Goal: Obtain resource: Download file/media

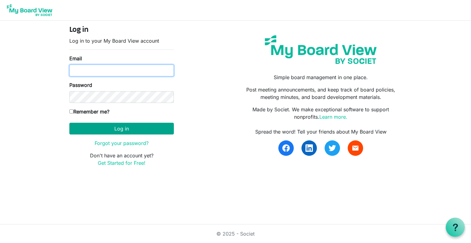
type input "[EMAIL_ADDRESS][PERSON_NAME][PERSON_NAME][DOMAIN_NAME]"
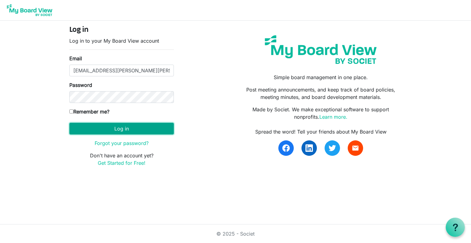
click at [114, 126] on button "Log in" at bounding box center [121, 128] width 105 height 12
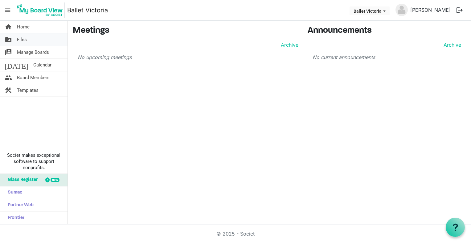
click at [22, 40] on span "Files" at bounding box center [22, 39] width 10 height 12
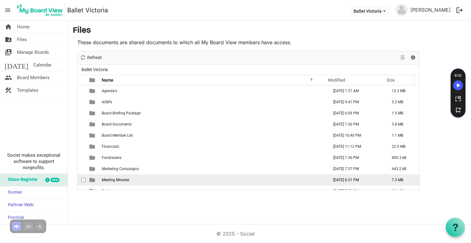
scroll to position [6, 0]
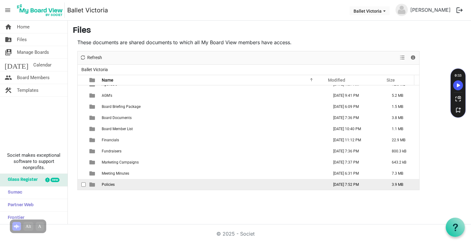
click at [106, 185] on span "Policies" at bounding box center [108, 184] width 13 height 4
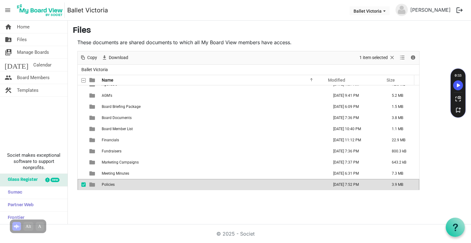
click at [106, 185] on span "Policies" at bounding box center [108, 184] width 13 height 4
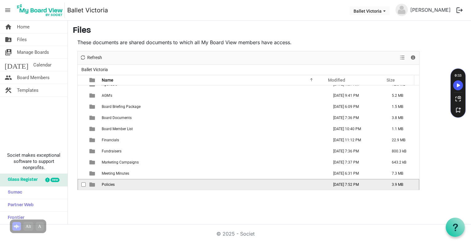
click at [106, 185] on span "Policies" at bounding box center [108, 184] width 13 height 4
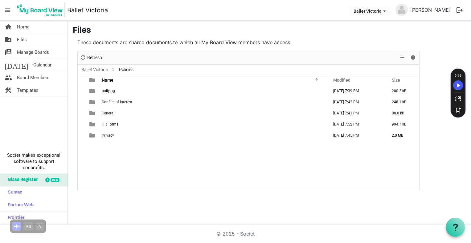
scroll to position [0, 0]
click at [100, 201] on div "home Home folder_shared Files switch_account Manage Boards today Calendar peopl…" at bounding box center [235, 122] width 471 height 203
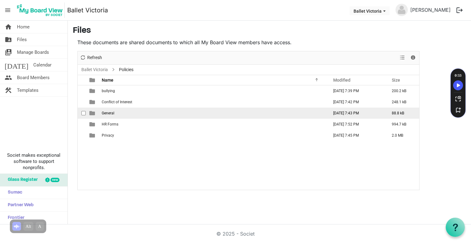
click at [104, 112] on span "General" at bounding box center [108, 113] width 13 height 4
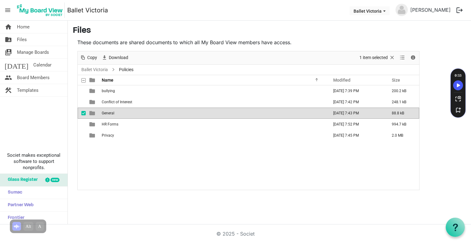
click at [104, 112] on span "General" at bounding box center [108, 113] width 13 height 4
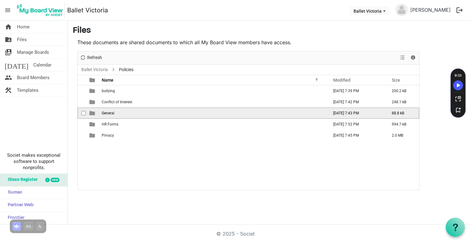
click at [86, 113] on div "checkbox" at bounding box center [84, 113] width 7 height 6
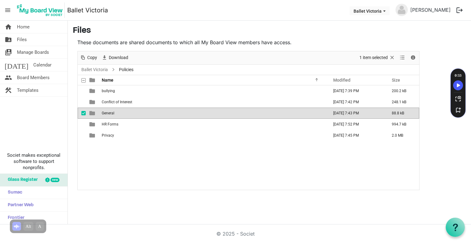
click at [92, 114] on span "is template cell column header type" at bounding box center [92, 113] width 6 height 6
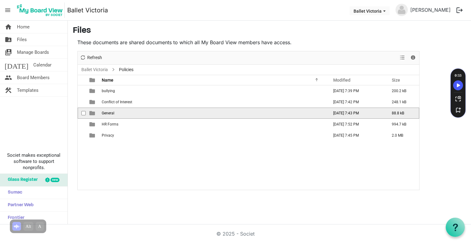
click at [92, 114] on span "is template cell column header type" at bounding box center [92, 113] width 6 height 6
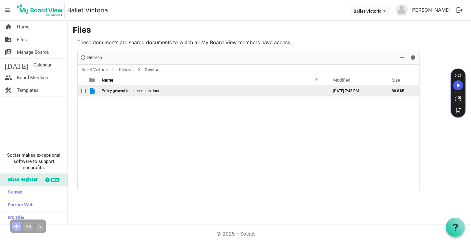
click at [92, 93] on span "is template cell column header type" at bounding box center [92, 91] width 6 height 6
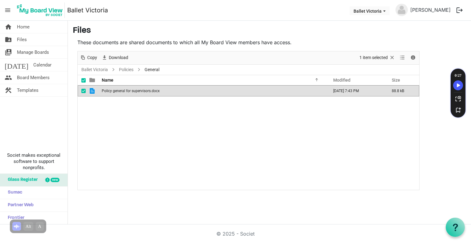
click at [92, 93] on span "is template cell column header type" at bounding box center [92, 91] width 6 height 6
click at [83, 90] on span "checkbox" at bounding box center [83, 91] width 4 height 4
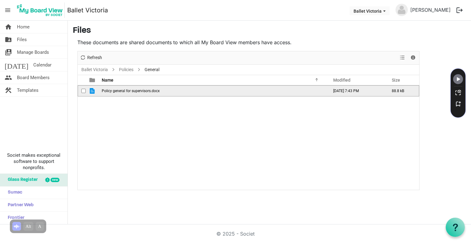
click at [83, 90] on span "checkbox" at bounding box center [83, 91] width 4 height 4
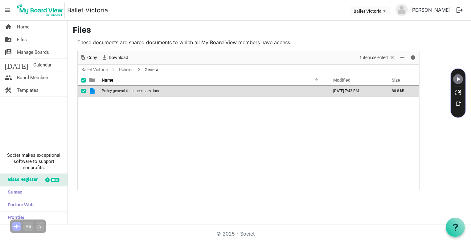
click at [92, 90] on span "is template cell column header type" at bounding box center [92, 91] width 6 height 6
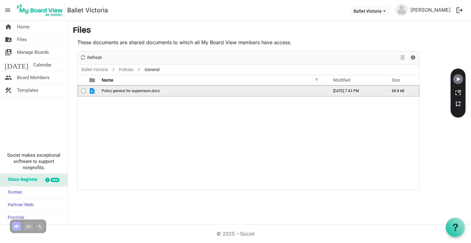
click at [91, 90] on span "is template cell column header type" at bounding box center [92, 91] width 6 height 6
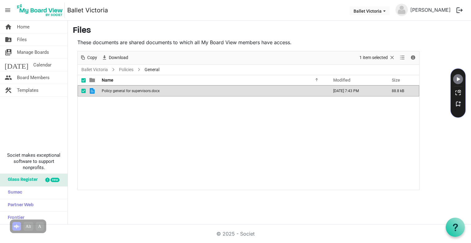
click at [91, 90] on span "is template cell column header type" at bounding box center [92, 91] width 6 height 6
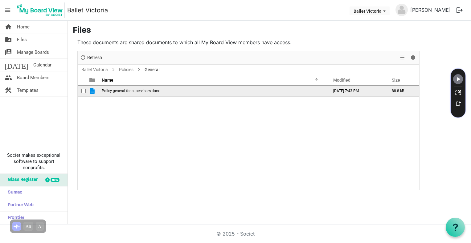
click at [91, 90] on span "is template cell column header type" at bounding box center [92, 91] width 6 height 6
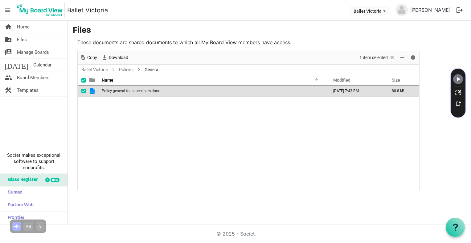
click at [83, 91] on span "checkbox" at bounding box center [83, 91] width 4 height 4
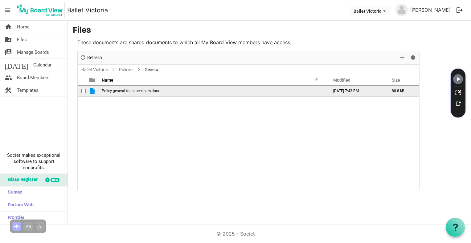
click at [83, 91] on span "checkbox" at bounding box center [83, 91] width 4 height 4
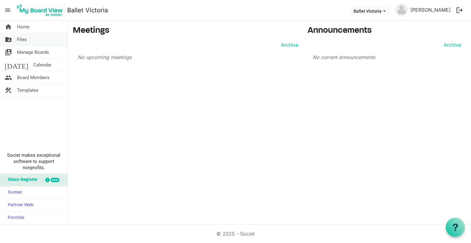
click at [25, 39] on span "Files" at bounding box center [22, 39] width 10 height 12
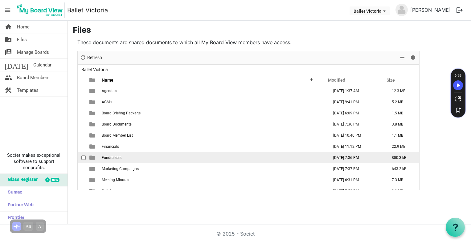
scroll to position [6, 0]
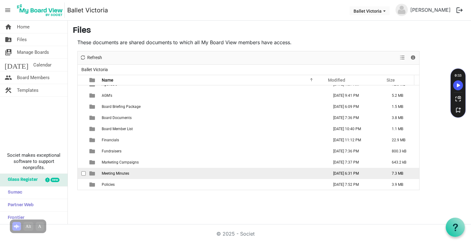
click at [331, 172] on td "August 27, 2025 6:31 PM" at bounding box center [356, 173] width 59 height 11
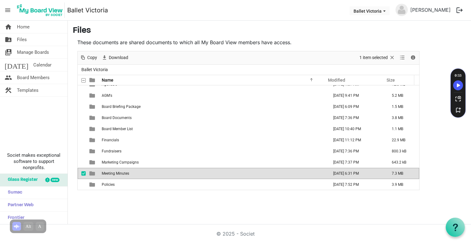
click at [331, 172] on td "August 27, 2025 6:31 PM" at bounding box center [356, 173] width 59 height 11
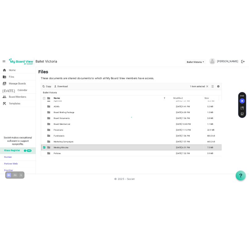
scroll to position [0, 0]
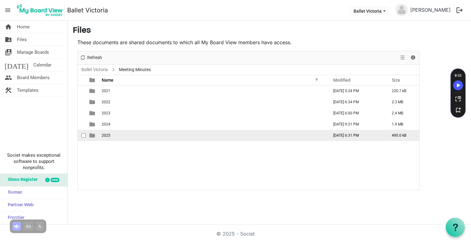
click at [92, 136] on span "is template cell column header type" at bounding box center [92, 135] width 6 height 6
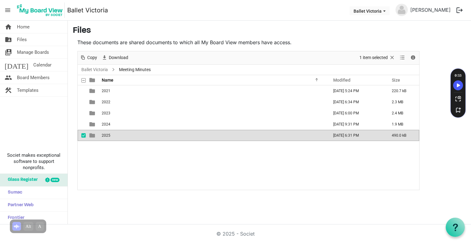
click at [92, 135] on span "is template cell column header type" at bounding box center [92, 135] width 6 height 6
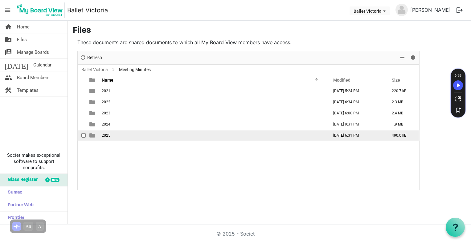
click at [92, 135] on span "is template cell column header type" at bounding box center [92, 135] width 6 height 6
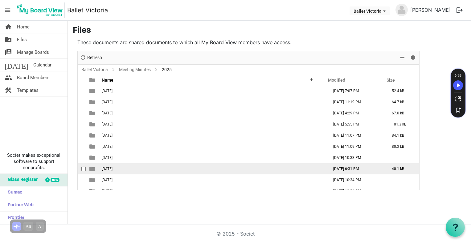
click at [93, 167] on span "is template cell column header type" at bounding box center [92, 169] width 6 height 6
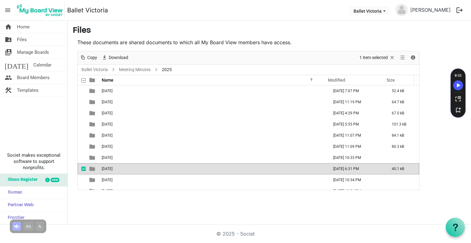
click at [92, 168] on span "is template cell column header type" at bounding box center [92, 169] width 6 height 6
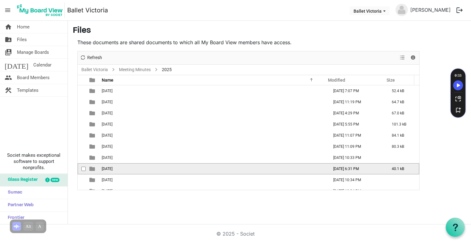
click at [92, 168] on span "is template cell column header type" at bounding box center [92, 169] width 6 height 6
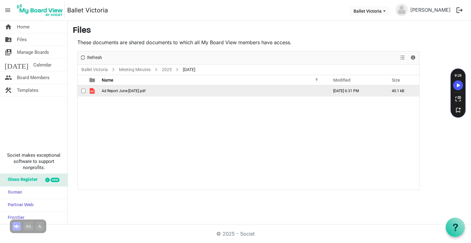
click at [110, 90] on span "Ad Report June:[DATE].pdf" at bounding box center [124, 91] width 44 height 4
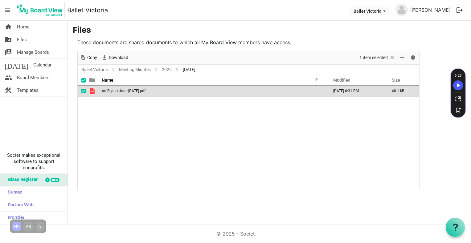
click at [110, 90] on span "Ad Report June:[DATE].pdf" at bounding box center [124, 91] width 44 height 4
click at [91, 91] on span "is template cell column header type" at bounding box center [92, 91] width 6 height 6
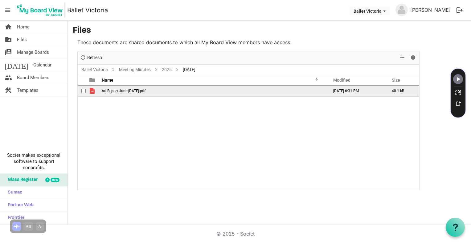
click at [91, 91] on span "is template cell column header type" at bounding box center [92, 91] width 6 height 6
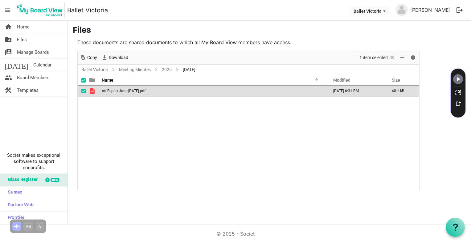
click at [91, 91] on span "is template cell column header type" at bounding box center [92, 91] width 6 height 6
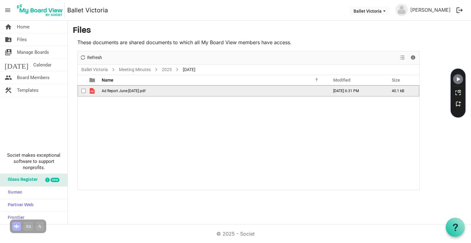
click at [91, 91] on span "is template cell column header type" at bounding box center [92, 91] width 6 height 6
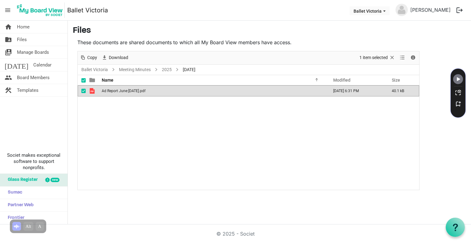
click at [91, 91] on span "is template cell column header type" at bounding box center [92, 91] width 6 height 6
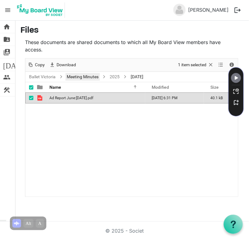
click at [79, 77] on link "Meeting Minutes" at bounding box center [82, 77] width 34 height 8
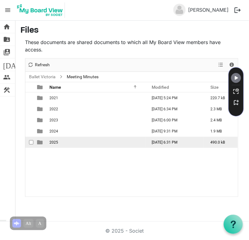
click at [32, 143] on span "checkbox" at bounding box center [31, 142] width 4 height 4
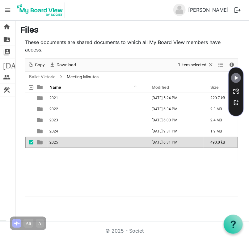
click at [32, 143] on span "checkbox" at bounding box center [31, 142] width 4 height 4
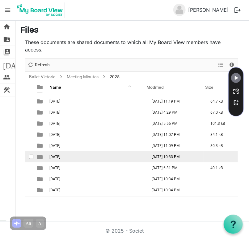
scroll to position [18, 0]
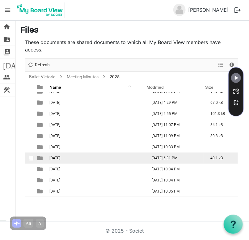
click at [39, 156] on span "is template cell column header type" at bounding box center [40, 159] width 6 height 6
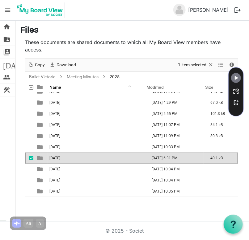
click at [41, 158] on span "is template cell column header type" at bounding box center [40, 159] width 6 height 6
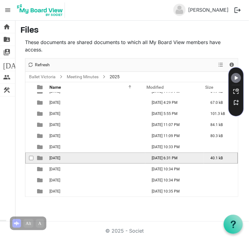
click at [41, 158] on span "is template cell column header type" at bounding box center [40, 159] width 6 height 6
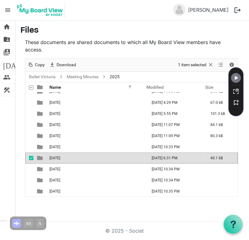
click at [41, 158] on span "is template cell column header type" at bounding box center [40, 159] width 6 height 6
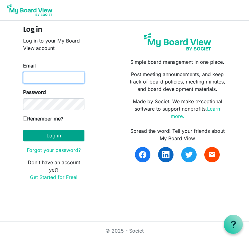
type input "k-mcginnis@shaw.ca"
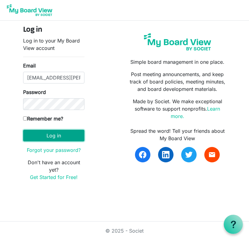
click at [51, 134] on button "Log in" at bounding box center [53, 136] width 61 height 12
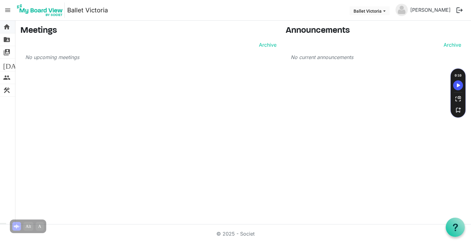
click at [7, 27] on span "home" at bounding box center [6, 27] width 7 height 12
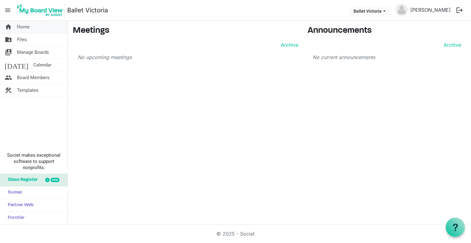
click at [20, 27] on span "Home" at bounding box center [23, 27] width 13 height 12
click at [21, 39] on span "Files" at bounding box center [22, 39] width 10 height 12
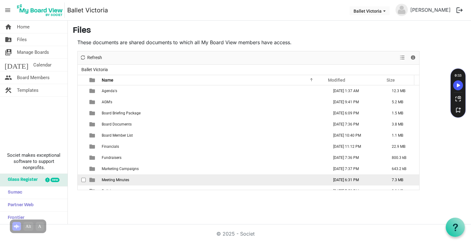
click at [113, 180] on span "Meeting Minutes" at bounding box center [115, 179] width 27 height 4
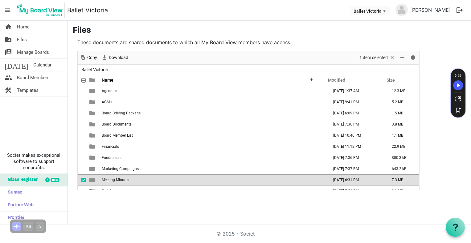
click at [113, 180] on span "Meeting Minutes" at bounding box center [115, 179] width 27 height 4
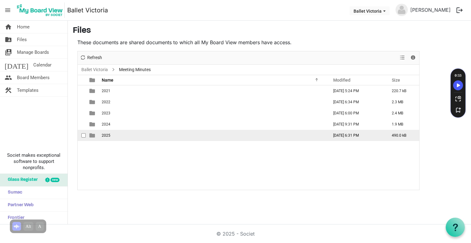
click at [107, 134] on span "2025" at bounding box center [106, 135] width 9 height 4
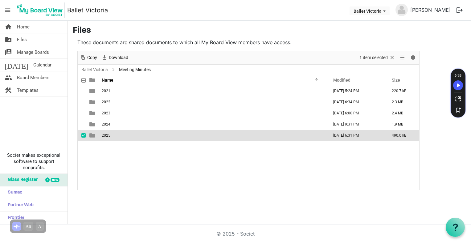
click at [107, 134] on span "2025" at bounding box center [106, 135] width 9 height 4
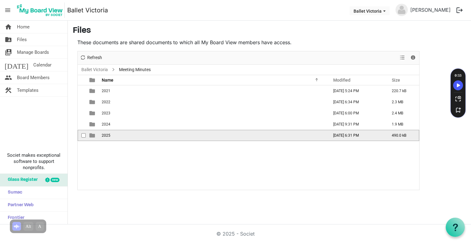
click at [107, 134] on span "2025" at bounding box center [106, 135] width 9 height 4
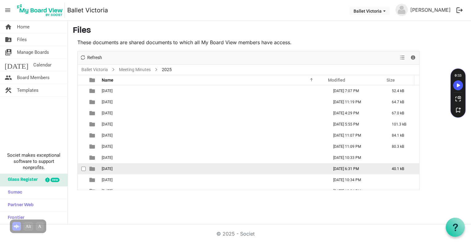
click at [113, 168] on span "[DATE]" at bounding box center [107, 168] width 11 height 4
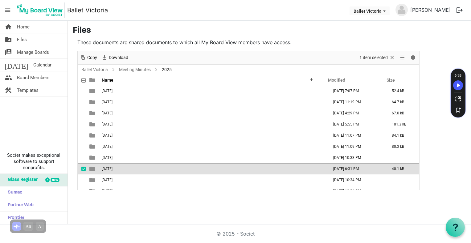
click at [113, 168] on span "[DATE]" at bounding box center [107, 168] width 11 height 4
